Goal: Task Accomplishment & Management: Use online tool/utility

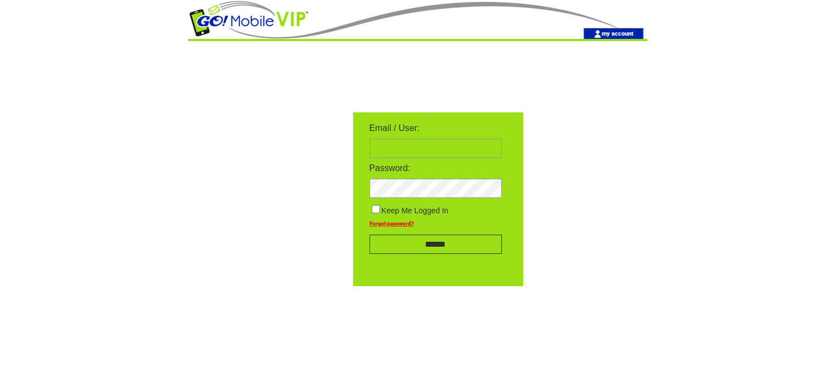
click at [454, 149] on input "text" at bounding box center [435, 148] width 132 height 19
type input "**********"
click at [375, 216] on td "Forgot password?" at bounding box center [435, 221] width 154 height 12
click at [422, 252] on input "******" at bounding box center [435, 244] width 132 height 19
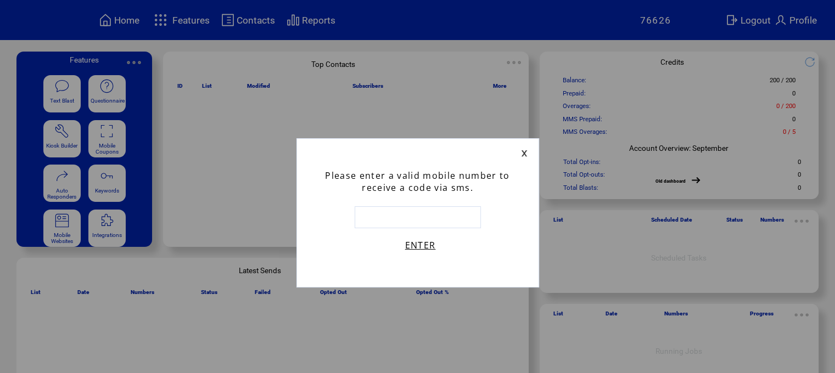
click at [403, 223] on input "text" at bounding box center [417, 217] width 126 height 22
type input "**********"
click at [425, 247] on link "ENTER" at bounding box center [420, 245] width 214 height 12
click at [435, 221] on input "text" at bounding box center [417, 217] width 126 height 22
type input "*****"
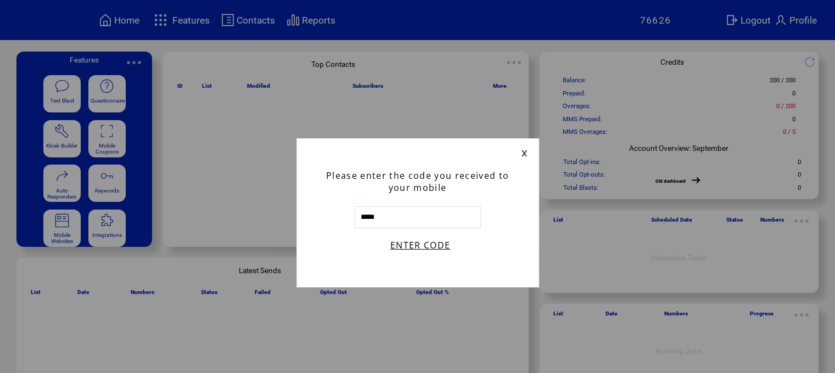
click at [425, 241] on link "ENTER CODE" at bounding box center [420, 245] width 214 height 12
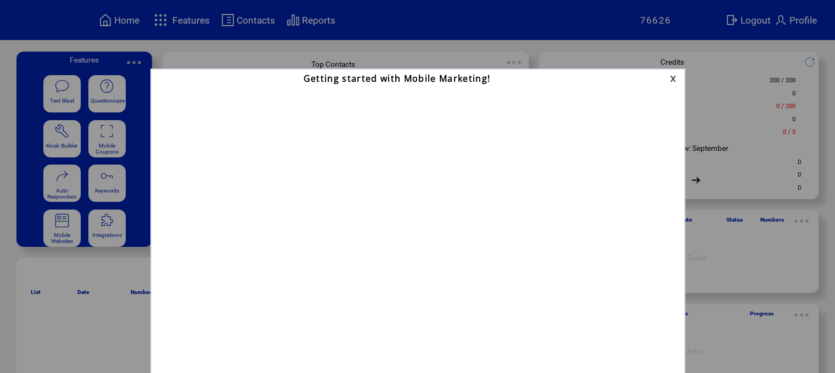
click at [675, 81] on link at bounding box center [674, 78] width 10 height 7
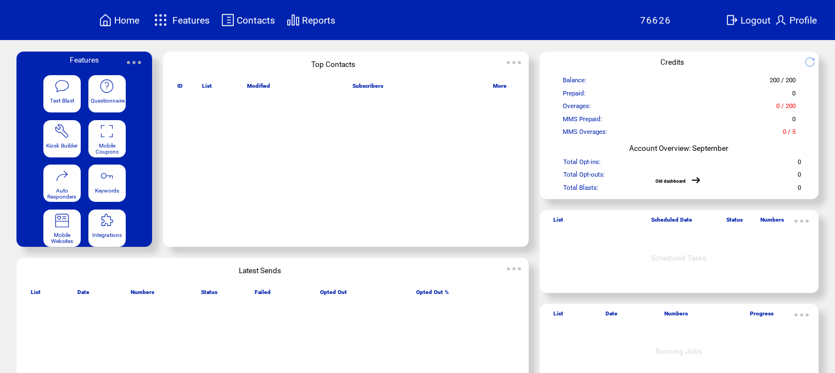
click at [68, 92] on img at bounding box center [61, 85] width 15 height 15
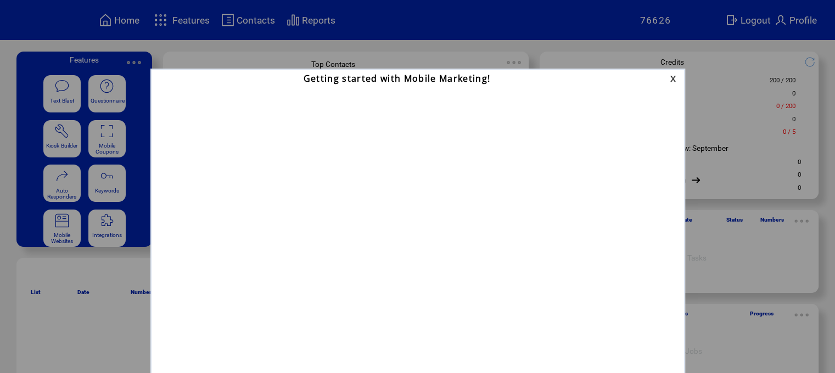
scroll to position [24, 0]
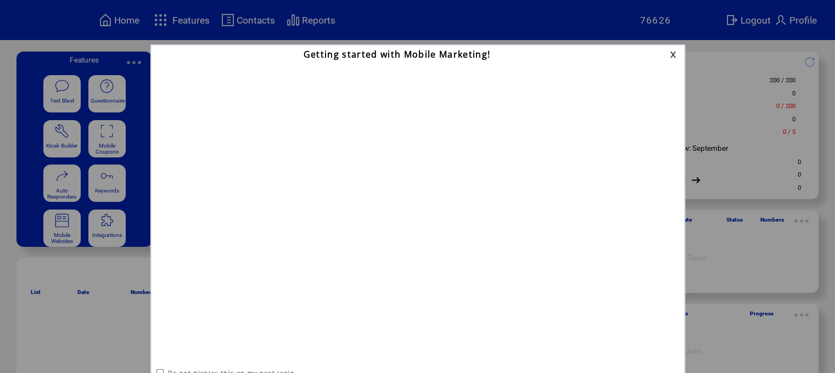
click at [674, 51] on link at bounding box center [674, 54] width 10 height 7
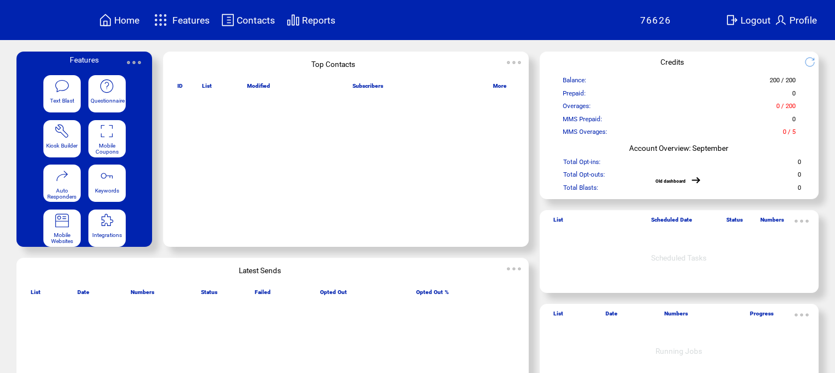
click at [116, 151] on span "Mobile Coupons" at bounding box center [106, 149] width 23 height 12
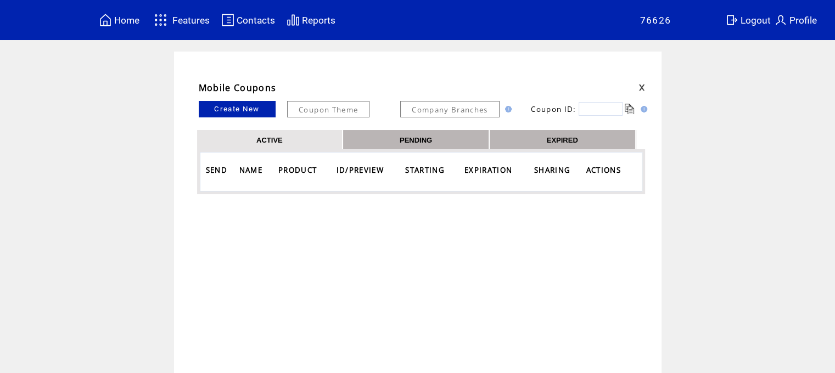
click at [354, 173] on span "ID/PREVIEW" at bounding box center [361, 171] width 50 height 18
click at [116, 16] on table "Home" at bounding box center [119, 20] width 44 height 17
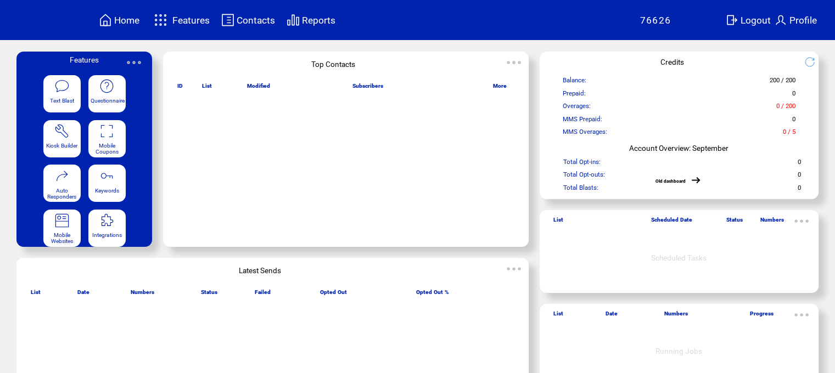
scroll to position [30, 0]
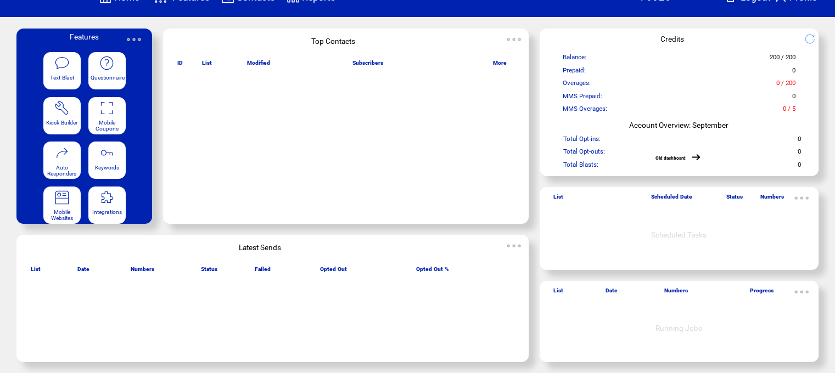
click at [68, 204] on div "Mobile Websites" at bounding box center [61, 205] width 37 height 37
click at [105, 207] on featuretext "Integrations" at bounding box center [106, 214] width 37 height 15
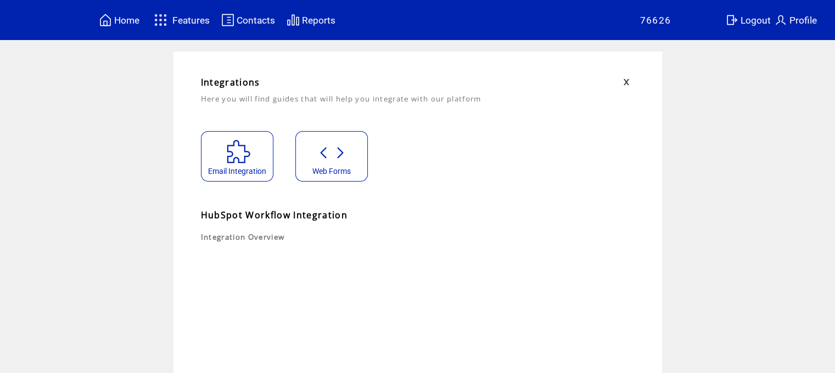
click at [351, 153] on featureicon at bounding box center [331, 149] width 71 height 25
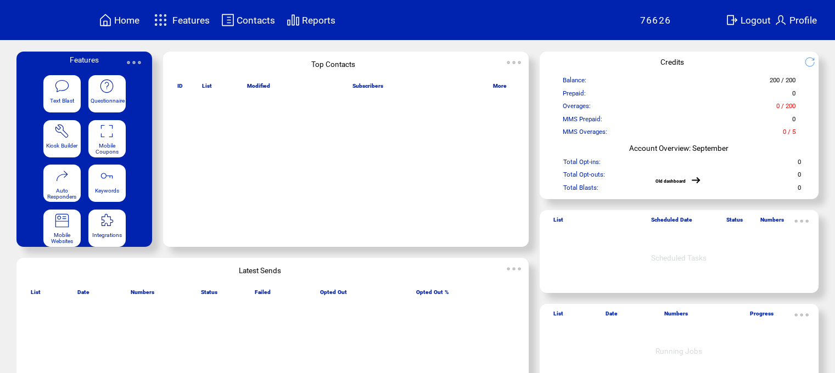
click at [116, 15] on td "Home" at bounding box center [127, 20] width 26 height 15
click at [263, 19] on span "Contacts" at bounding box center [255, 20] width 38 height 11
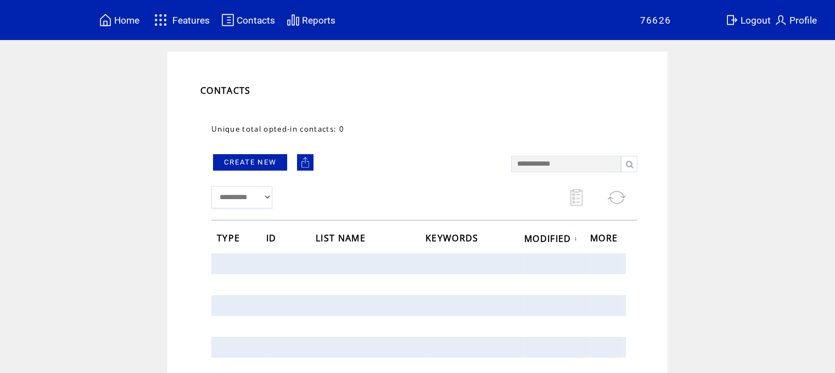
click at [326, 23] on span "Reports" at bounding box center [318, 20] width 33 height 11
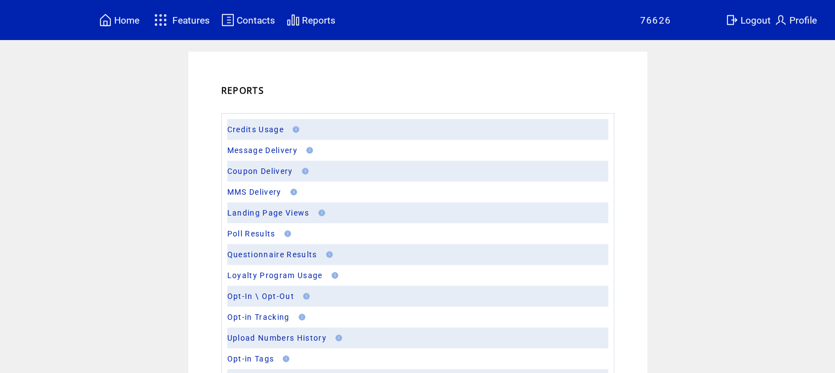
click at [119, 15] on span "Home" at bounding box center [126, 20] width 25 height 11
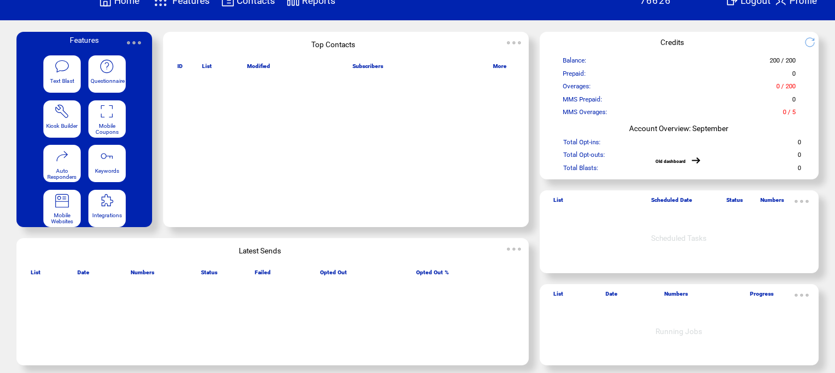
scroll to position [30, 0]
